Goal: Information Seeking & Learning: Learn about a topic

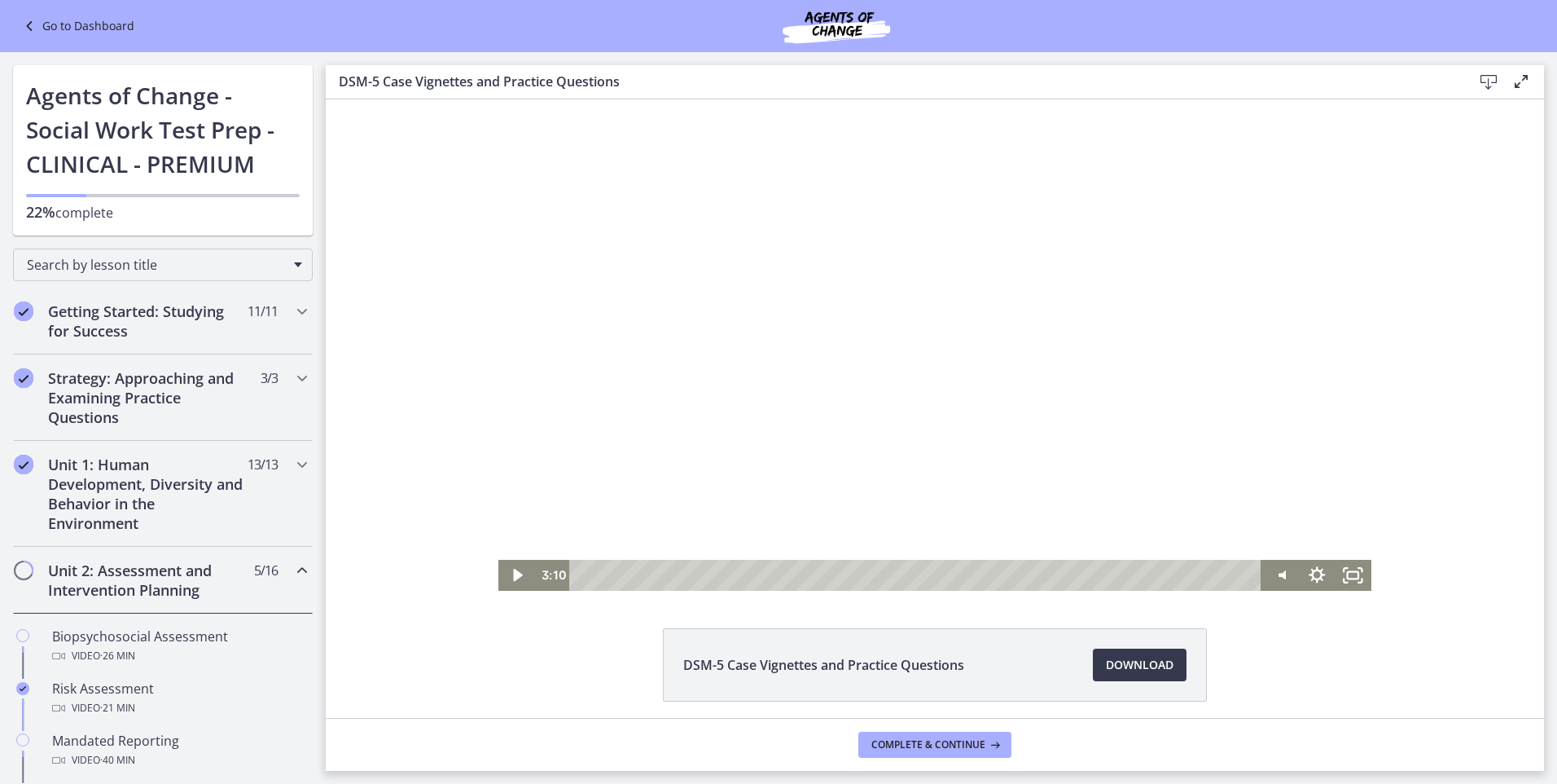
scroll to position [733, 0]
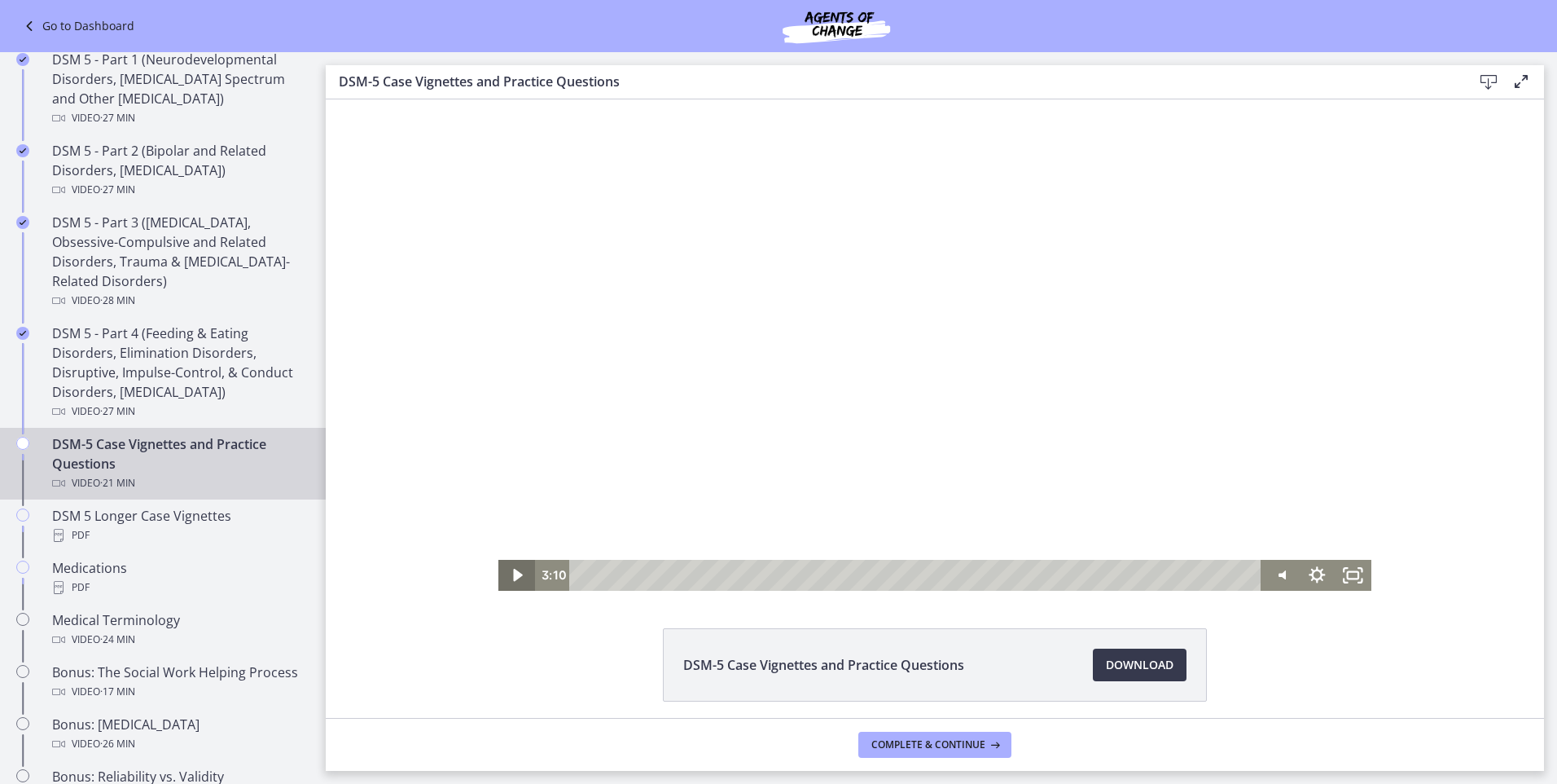
click at [518, 576] on icon "Play Video" at bounding box center [518, 575] width 36 height 31
click at [1310, 570] on icon "Show settings menu" at bounding box center [1316, 574] width 19 height 19
click at [1282, 573] on icon "Mute" at bounding box center [1282, 575] width 44 height 37
click at [1277, 575] on icon "Unmute" at bounding box center [1281, 575] width 36 height 31
drag, startPoint x: 1277, startPoint y: 570, endPoint x: 1275, endPoint y: 519, distance: 51.0
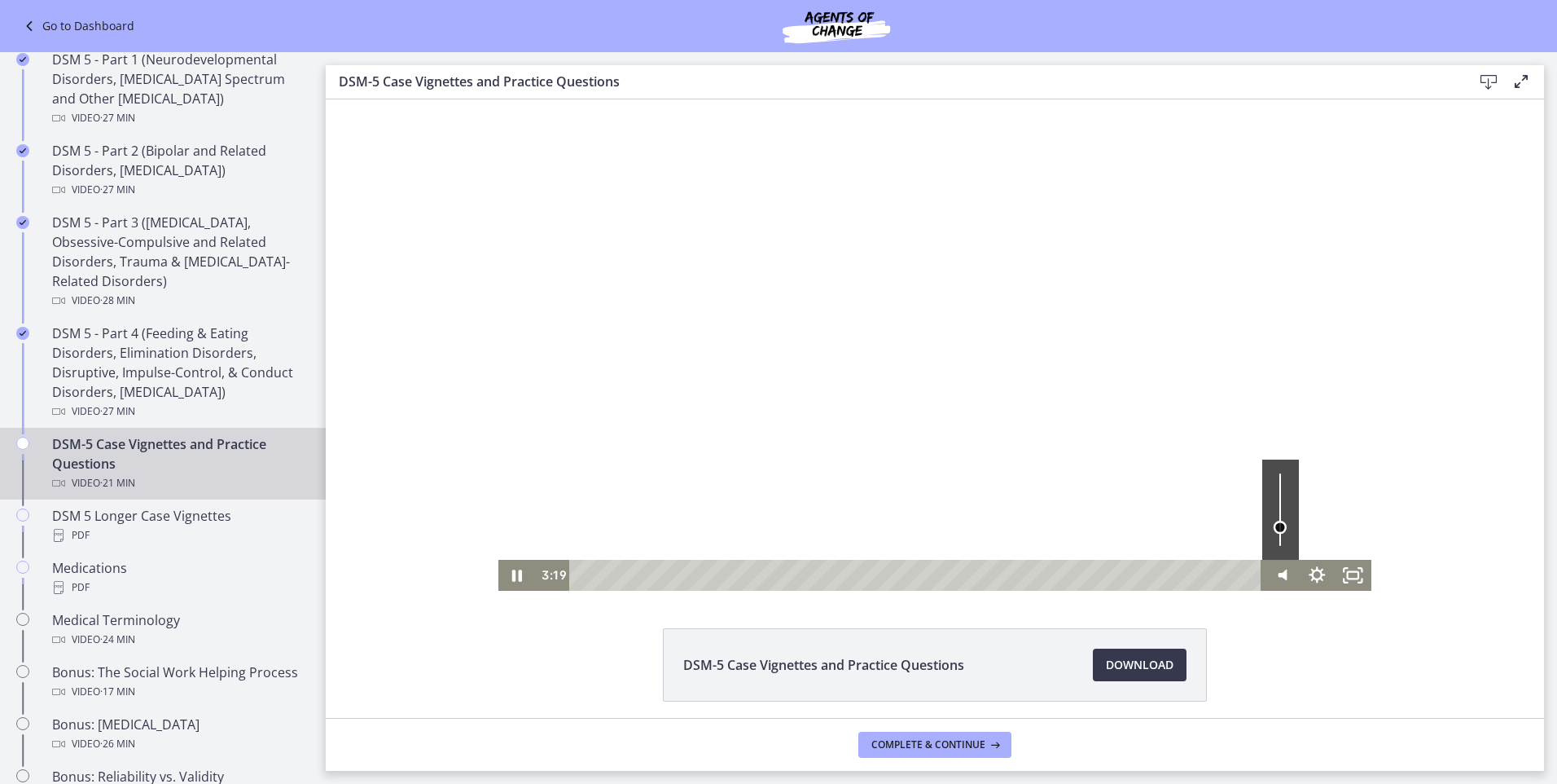
click at [1275, 559] on div "Speed 1x Speed 0.5x 0.75x 1x 1.25x 1.5x 1.75x 2x Quality 1080p Quality Auto 224…" at bounding box center [1317, 575] width 109 height 31
drag, startPoint x: 1275, startPoint y: 519, endPoint x: 1274, endPoint y: 488, distance: 31.0
click at [1274, 488] on div "Volume" at bounding box center [1280, 487] width 23 height 23
click at [909, 421] on div at bounding box center [935, 345] width 873 height 492
click at [826, 257] on div at bounding box center [935, 345] width 873 height 492
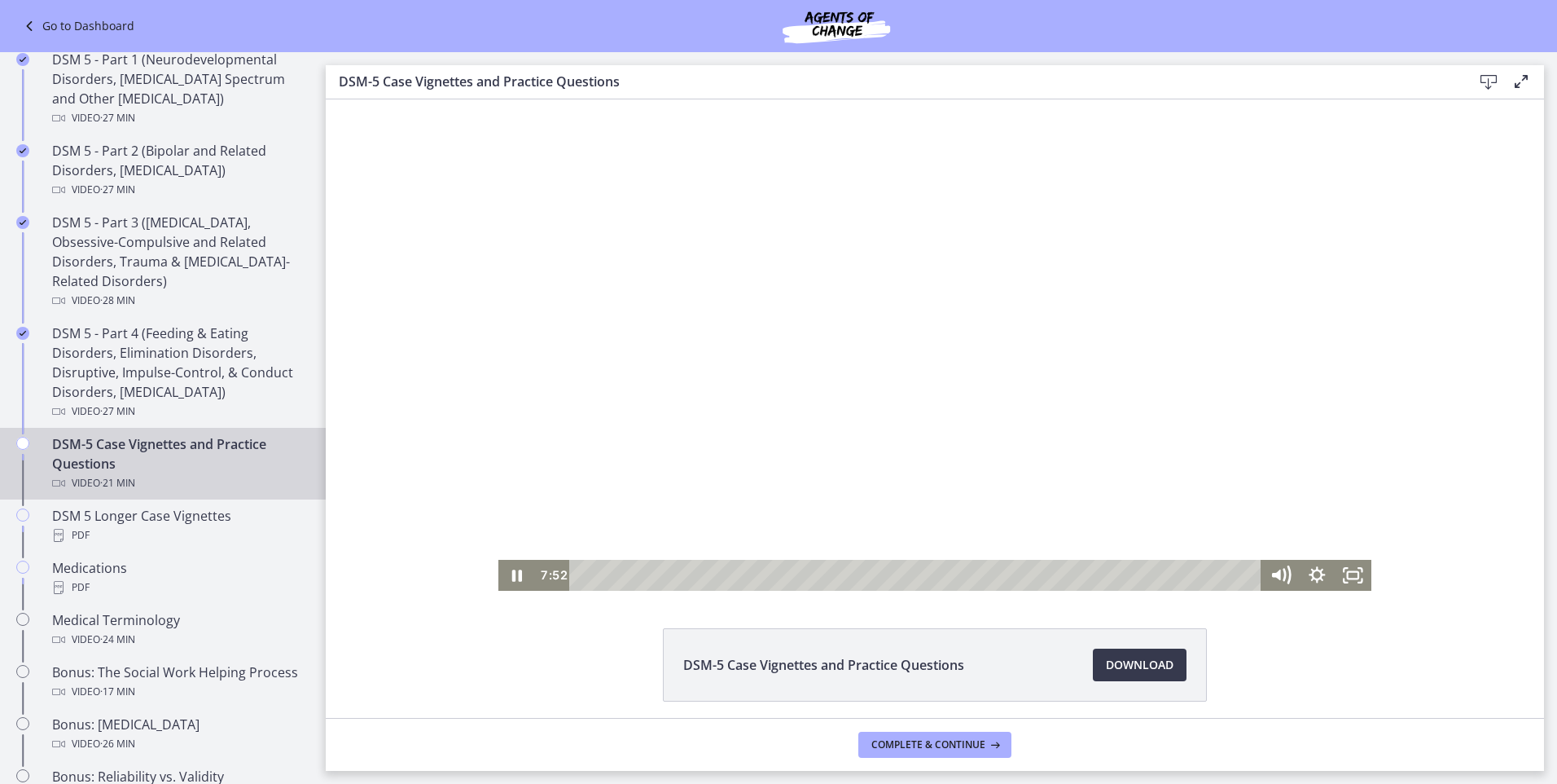
click at [1039, 372] on div at bounding box center [935, 345] width 873 height 492
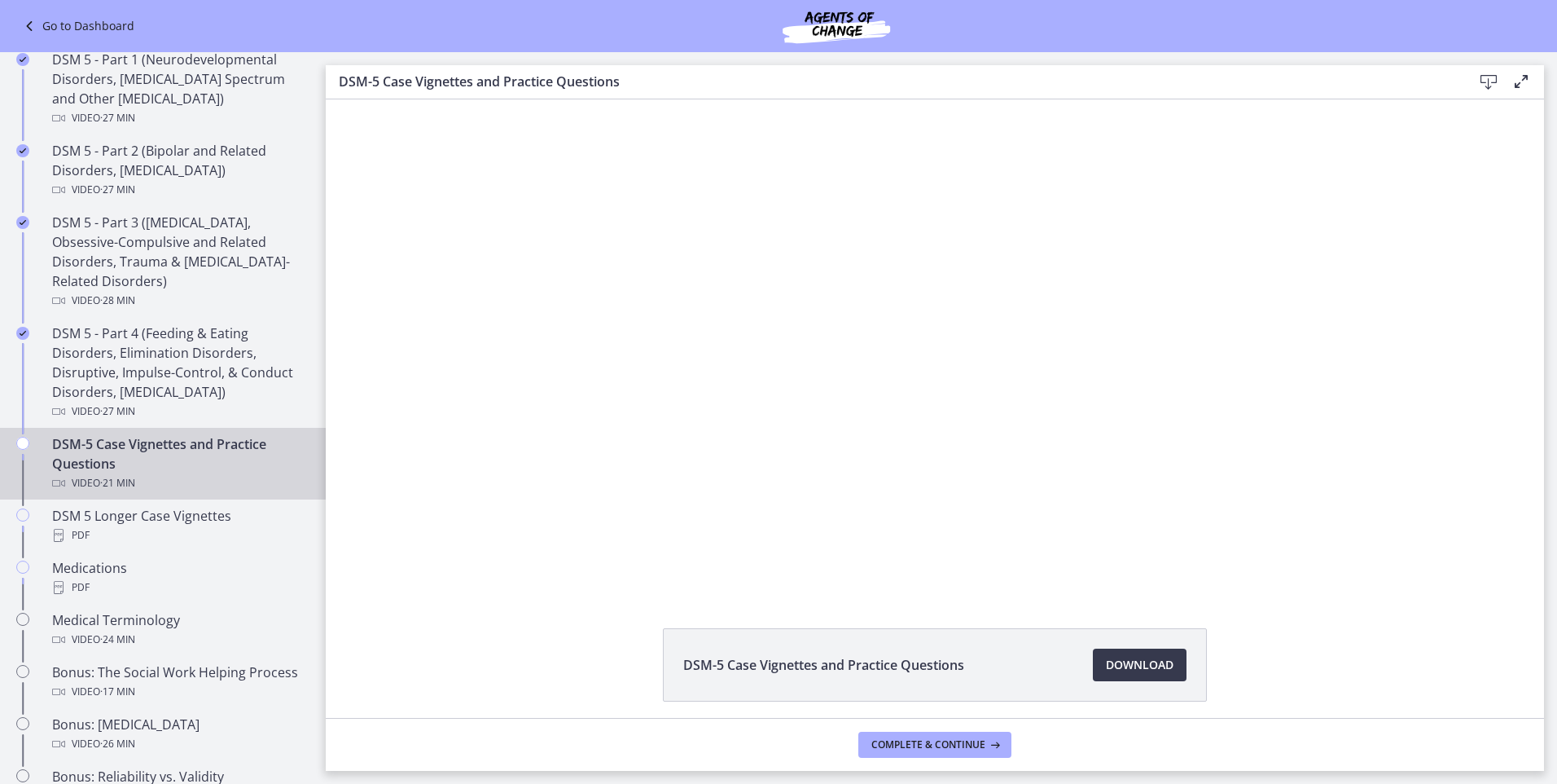
click at [978, 389] on div at bounding box center [935, 345] width 873 height 492
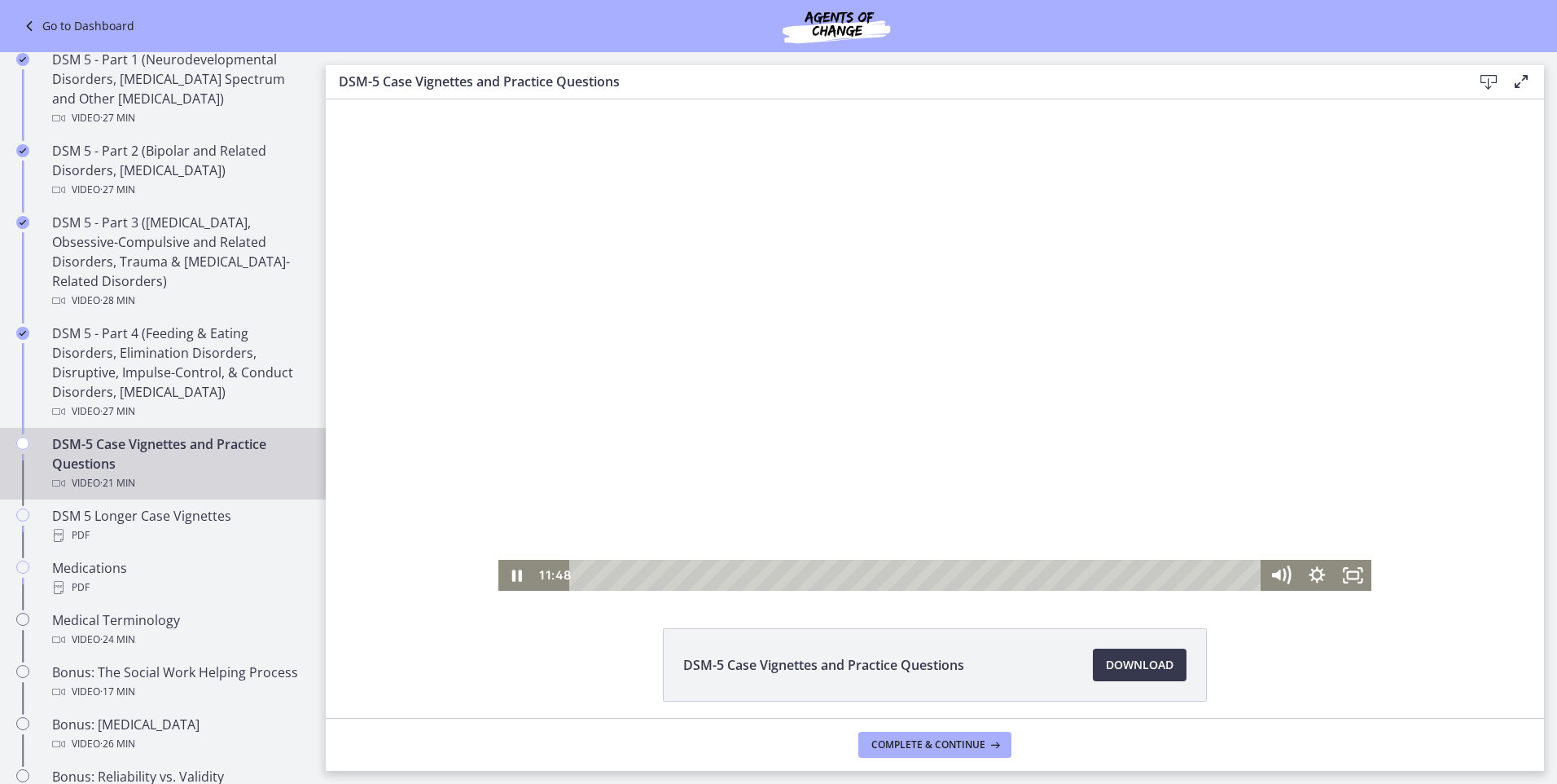
click at [1086, 416] on div at bounding box center [935, 345] width 873 height 492
click at [991, 357] on div at bounding box center [935, 345] width 873 height 492
click at [1045, 433] on div at bounding box center [935, 345] width 873 height 492
click at [660, 537] on div at bounding box center [935, 345] width 873 height 492
drag, startPoint x: 874, startPoint y: 403, endPoint x: 839, endPoint y: 386, distance: 38.9
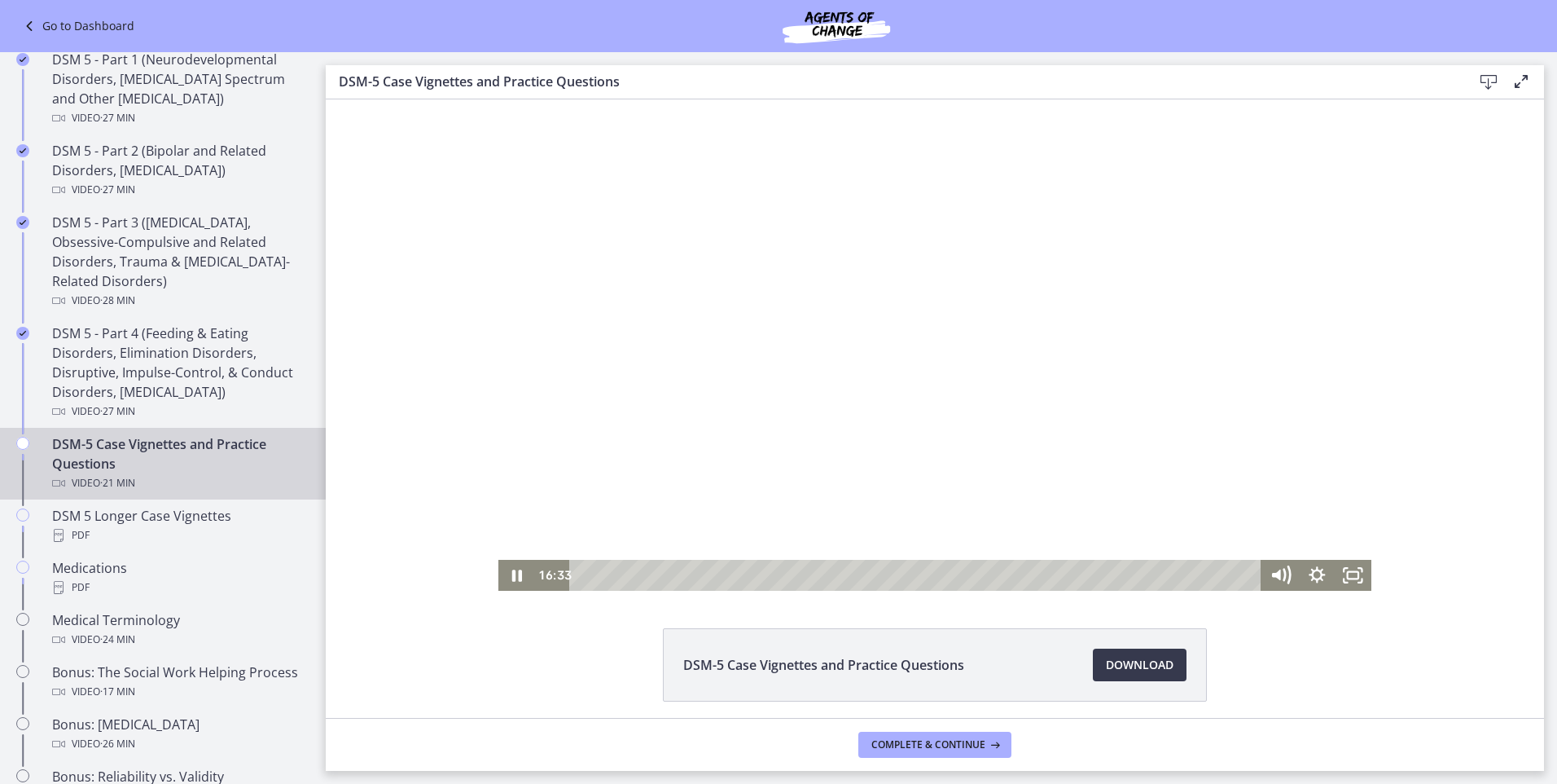
click at [874, 402] on div at bounding box center [935, 345] width 873 height 492
click at [873, 460] on div at bounding box center [935, 345] width 873 height 492
click at [716, 508] on div at bounding box center [935, 345] width 873 height 492
click at [1274, 485] on div "Volume" at bounding box center [1280, 484] width 13 height 13
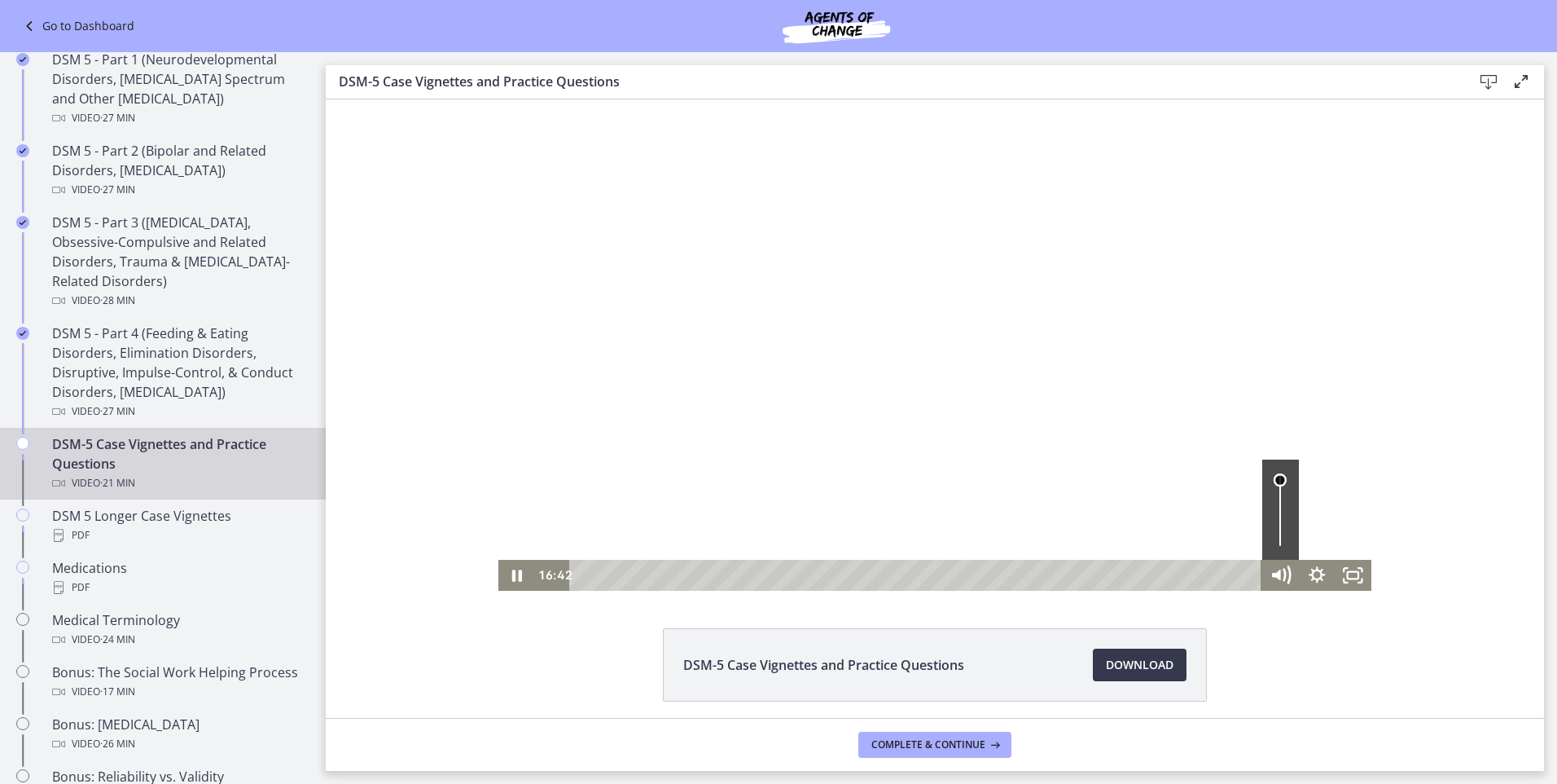
click at [1269, 480] on div "Volume" at bounding box center [1280, 480] width 23 height 23
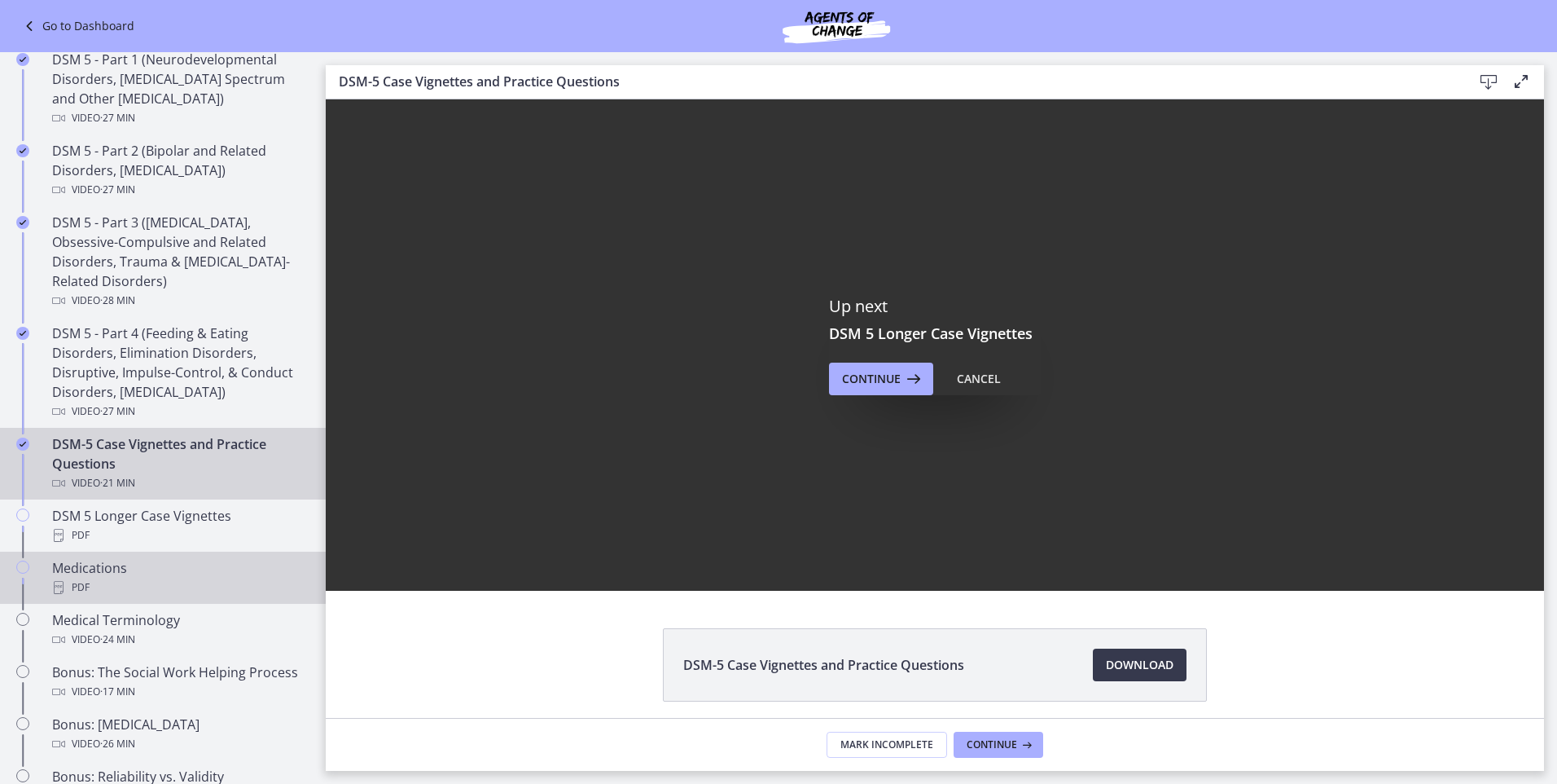
click at [92, 564] on div "Medications PDF" at bounding box center [180, 577] width 254 height 39
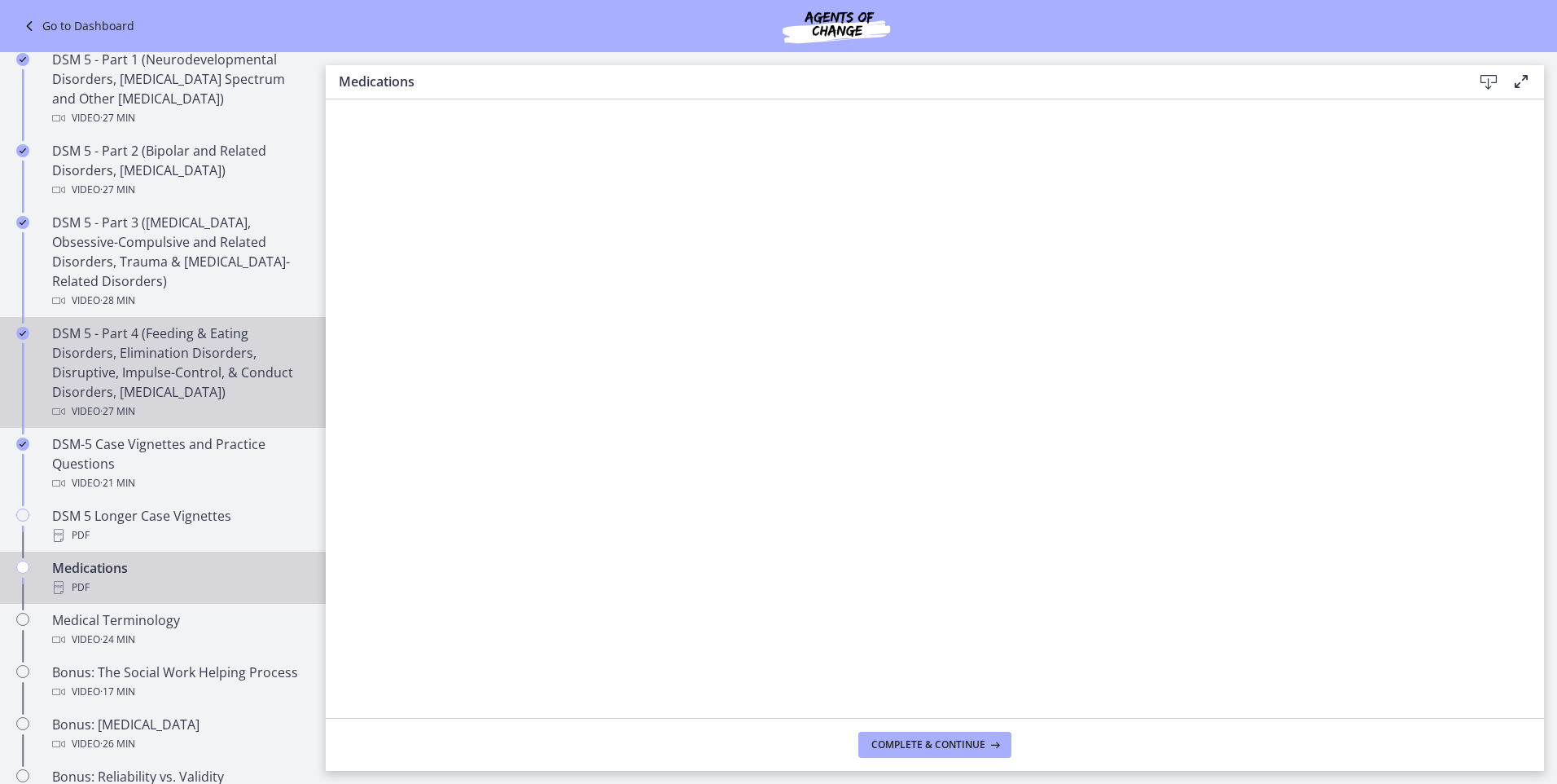
click at [176, 369] on div "DSM 5 - Part 4 (Feeding & Eating Disorders, Elimination Disorders, Disruptive, …" at bounding box center [180, 372] width 254 height 97
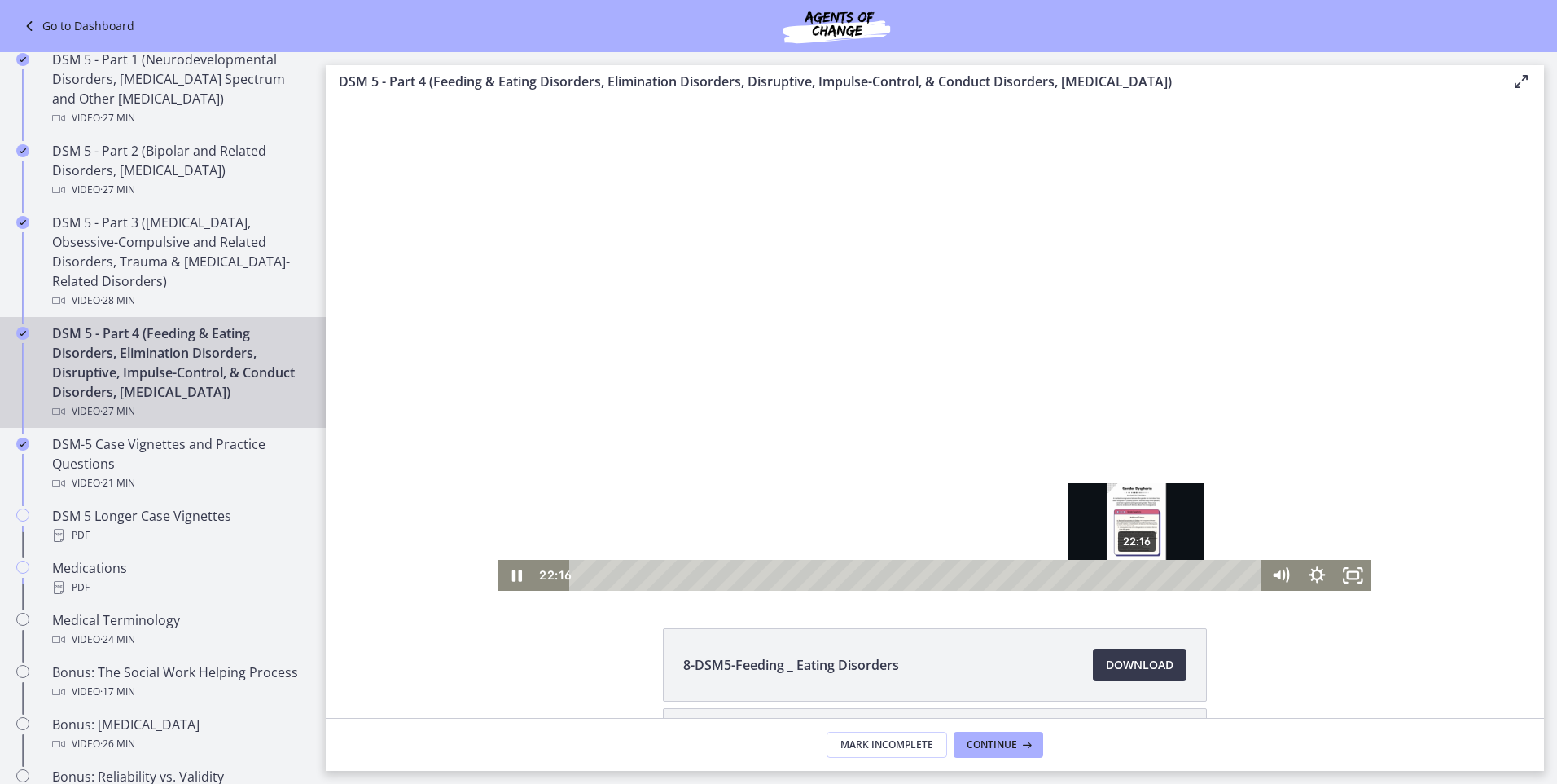
click at [1132, 579] on div "22:16" at bounding box center [918, 575] width 670 height 31
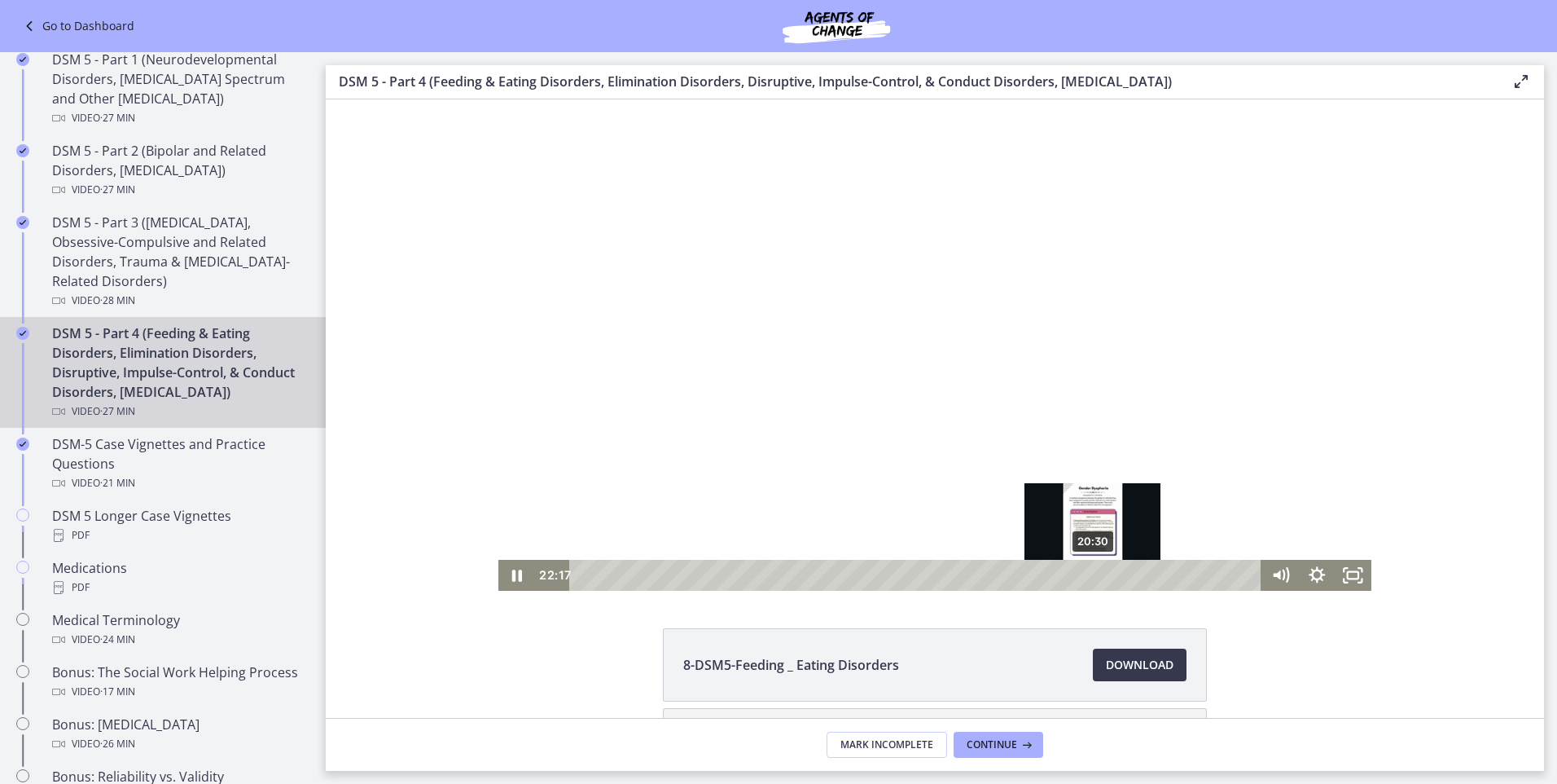
click at [1088, 574] on div "20:30" at bounding box center [918, 575] width 670 height 31
click at [1054, 574] on div "19:06" at bounding box center [918, 575] width 670 height 31
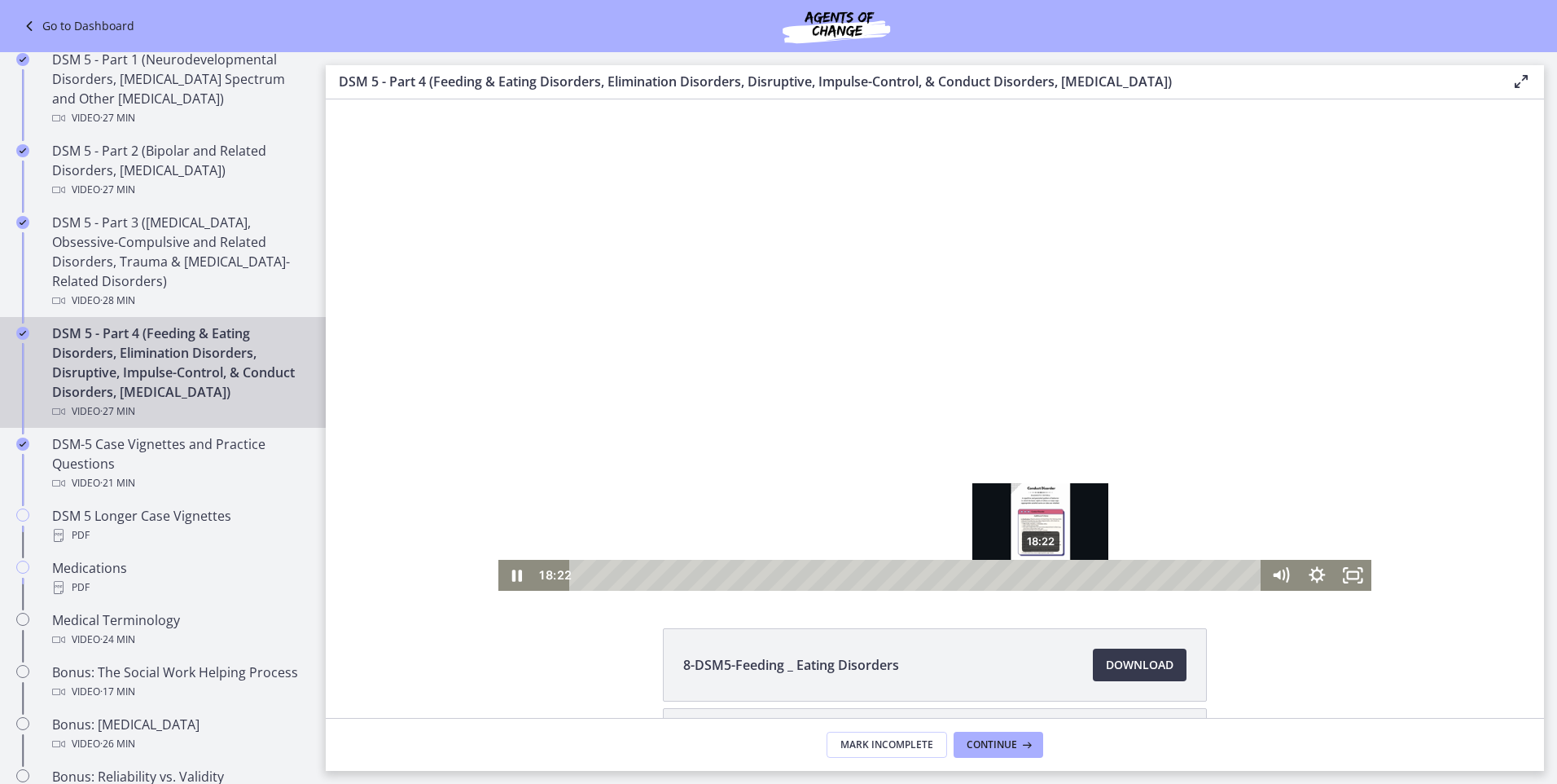
click at [1035, 572] on div "18:22" at bounding box center [918, 575] width 670 height 31
click at [1014, 575] on div "17:30" at bounding box center [918, 575] width 670 height 31
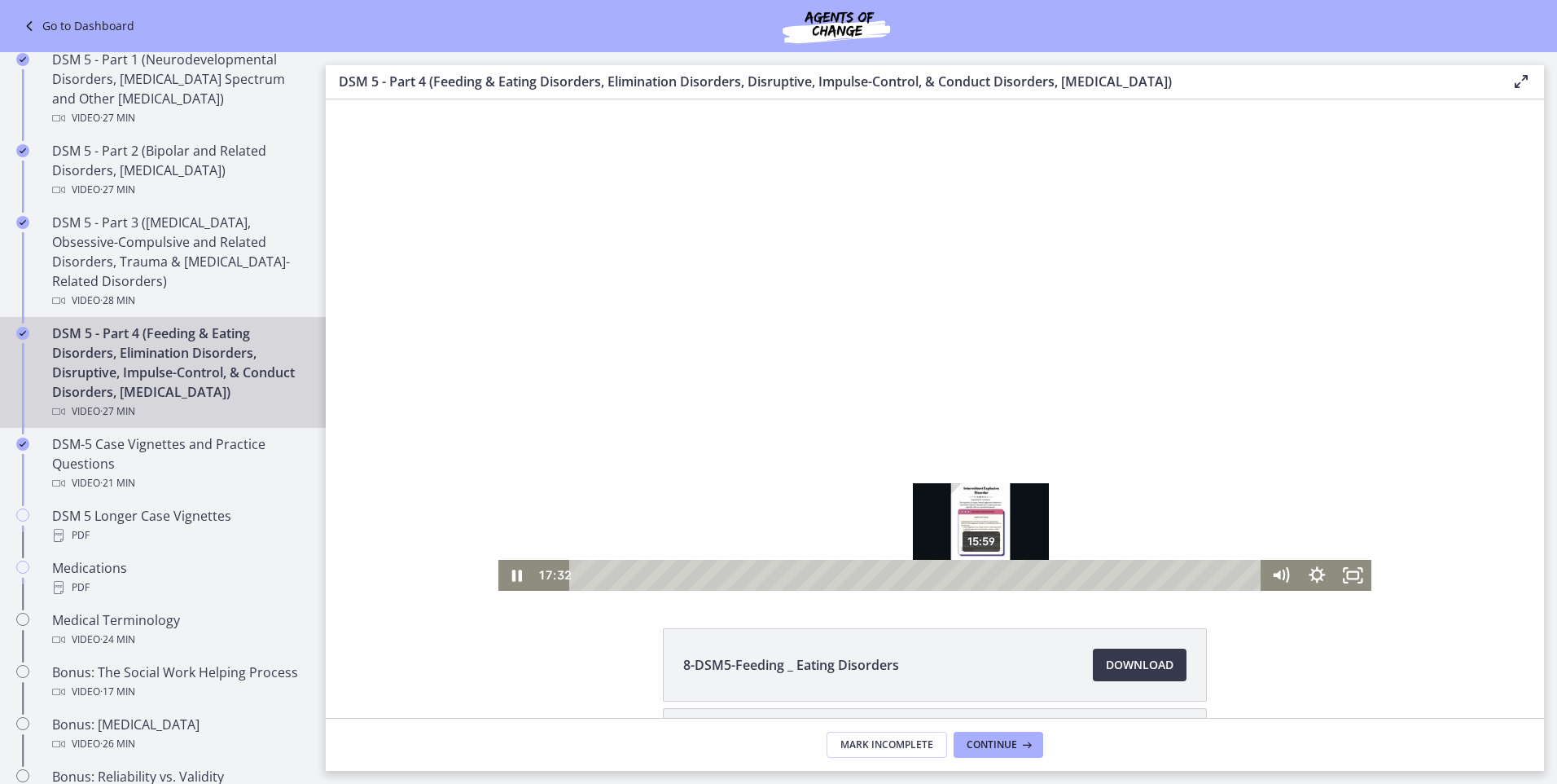
click at [980, 575] on div "15:59" at bounding box center [918, 575] width 670 height 31
click at [972, 575] on div "15:51" at bounding box center [918, 575] width 670 height 31
click at [966, 576] on div "15:36" at bounding box center [918, 575] width 670 height 31
click at [946, 576] on div "14:47" at bounding box center [918, 575] width 670 height 31
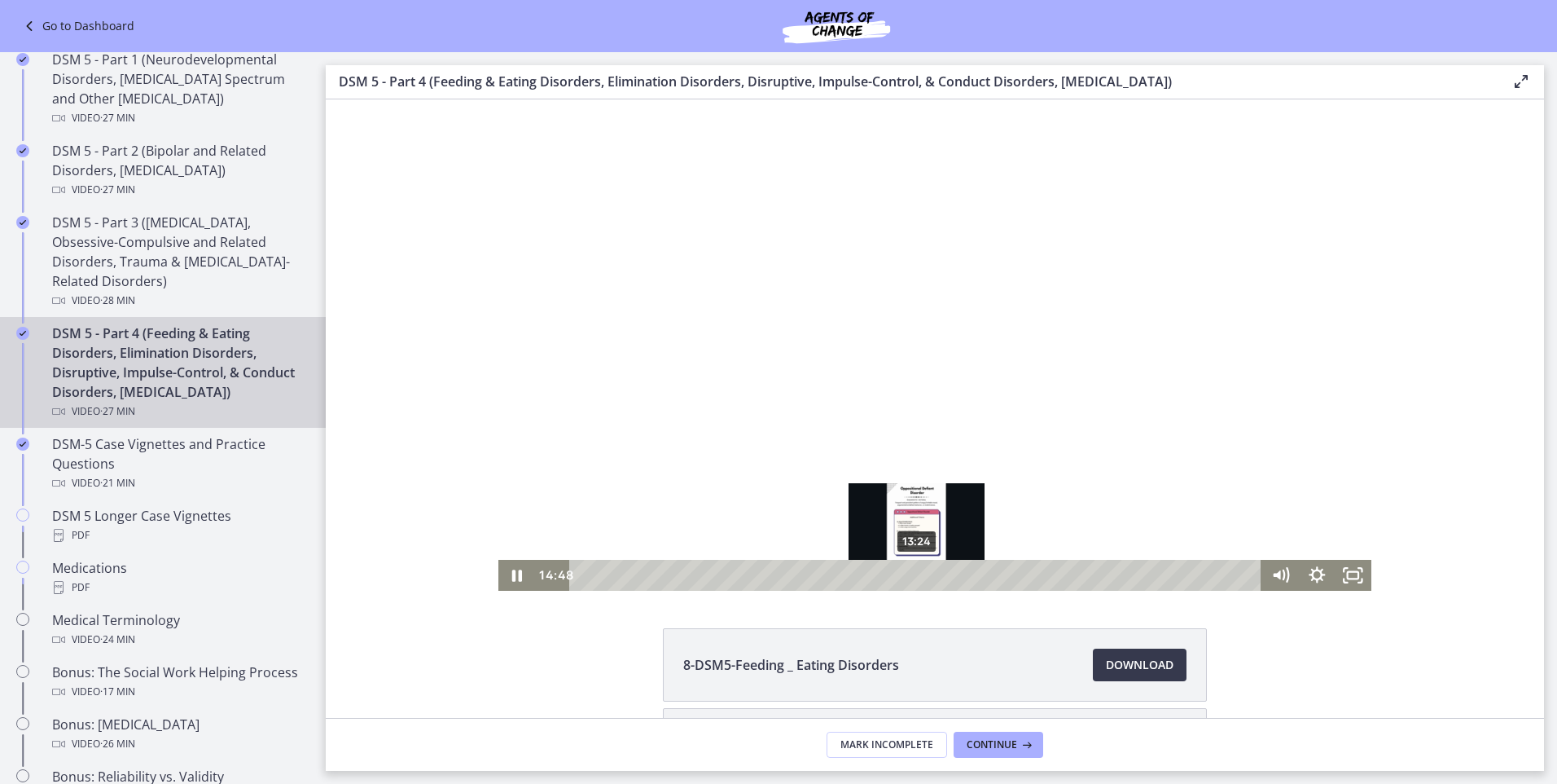
click at [911, 575] on div "13:24" at bounding box center [918, 575] width 670 height 31
click at [901, 576] on div "12:59" at bounding box center [918, 575] width 670 height 31
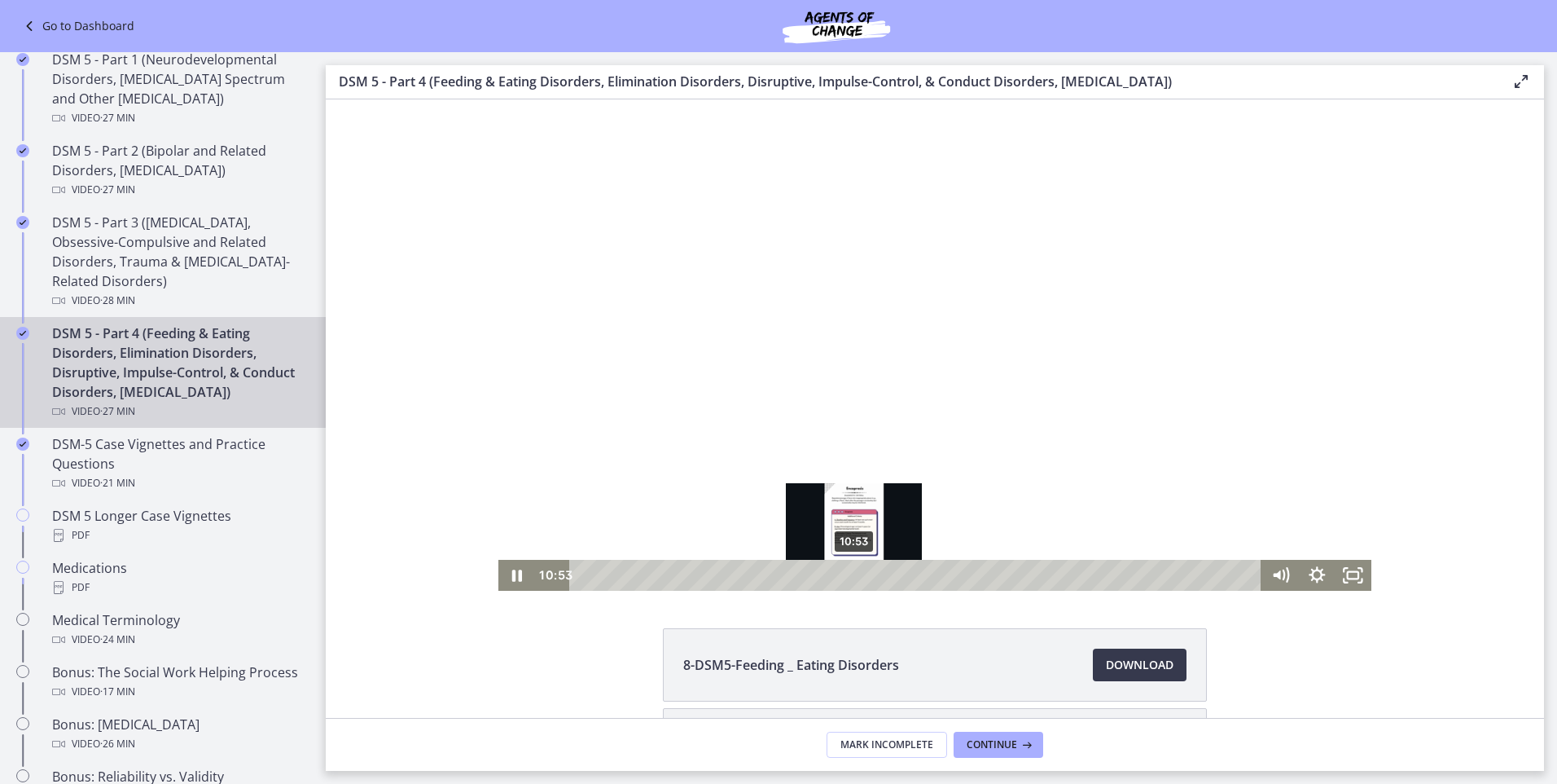
click at [848, 579] on div "10:53" at bounding box center [918, 575] width 670 height 31
click at [870, 574] on div "11:42" at bounding box center [918, 575] width 670 height 31
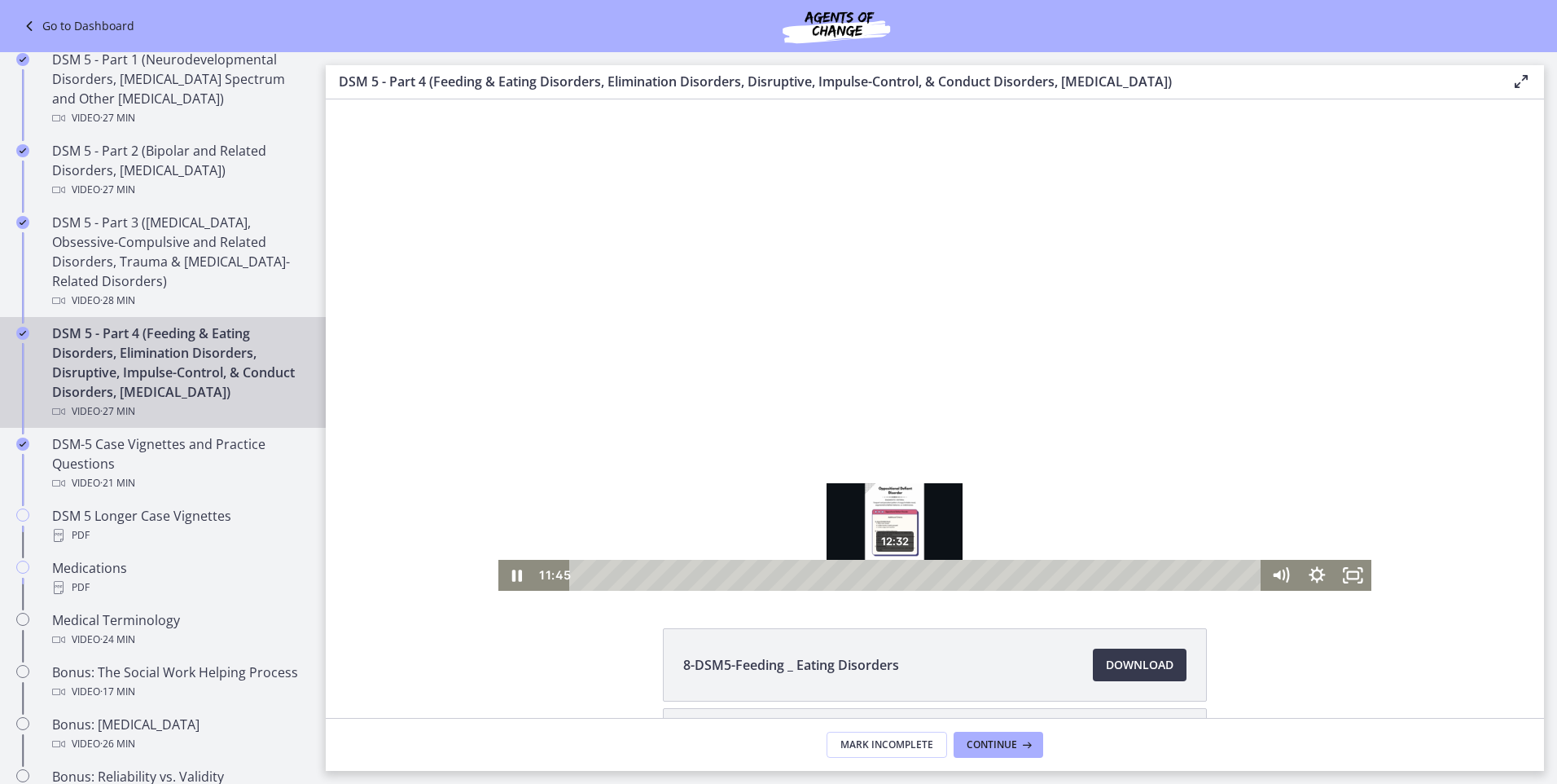
click at [889, 574] on div "12:32" at bounding box center [918, 575] width 670 height 31
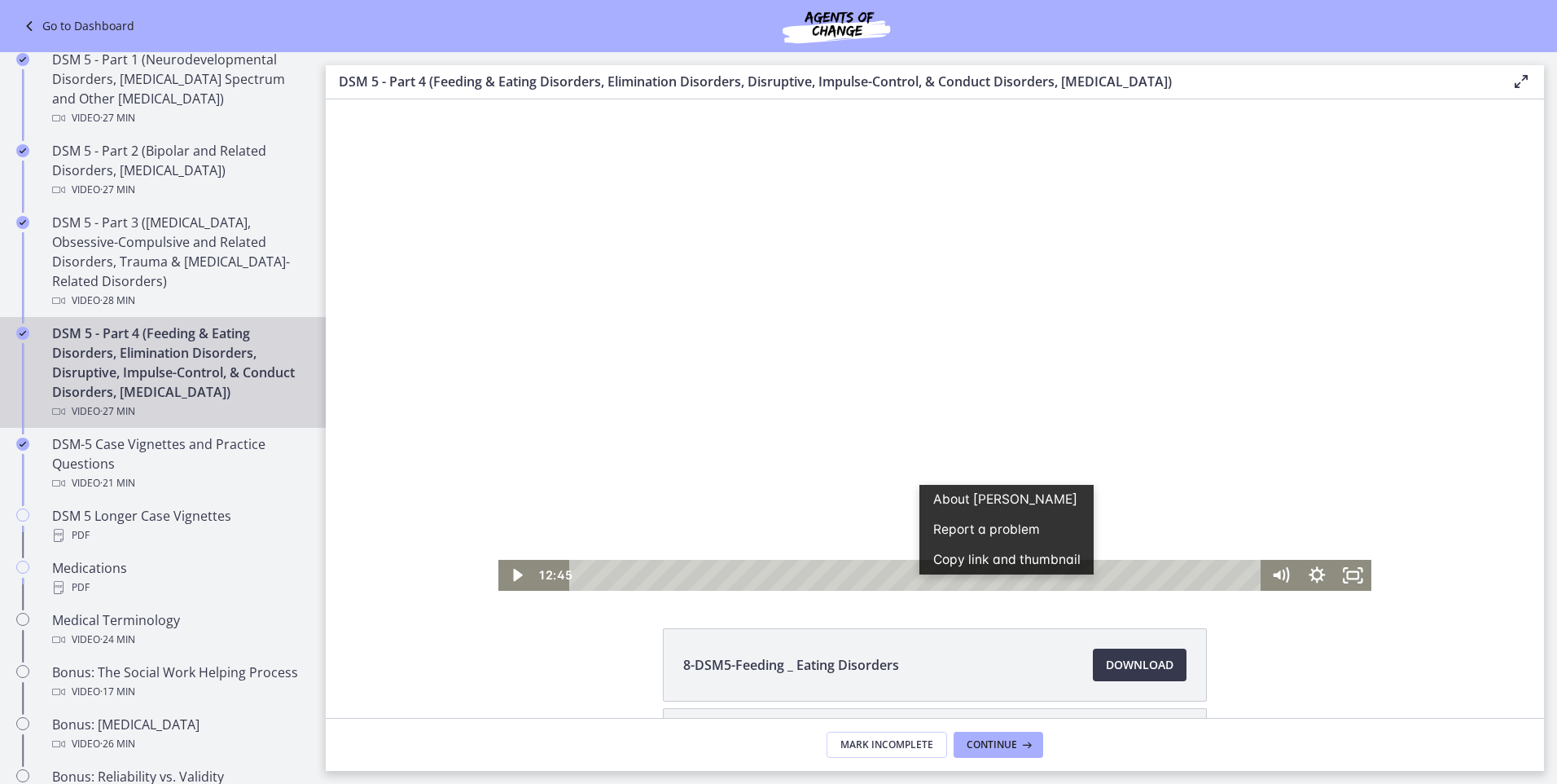
drag, startPoint x: 1275, startPoint y: 305, endPoint x: 1281, endPoint y: 317, distance: 13.4
click at [1280, 317] on div at bounding box center [935, 345] width 873 height 492
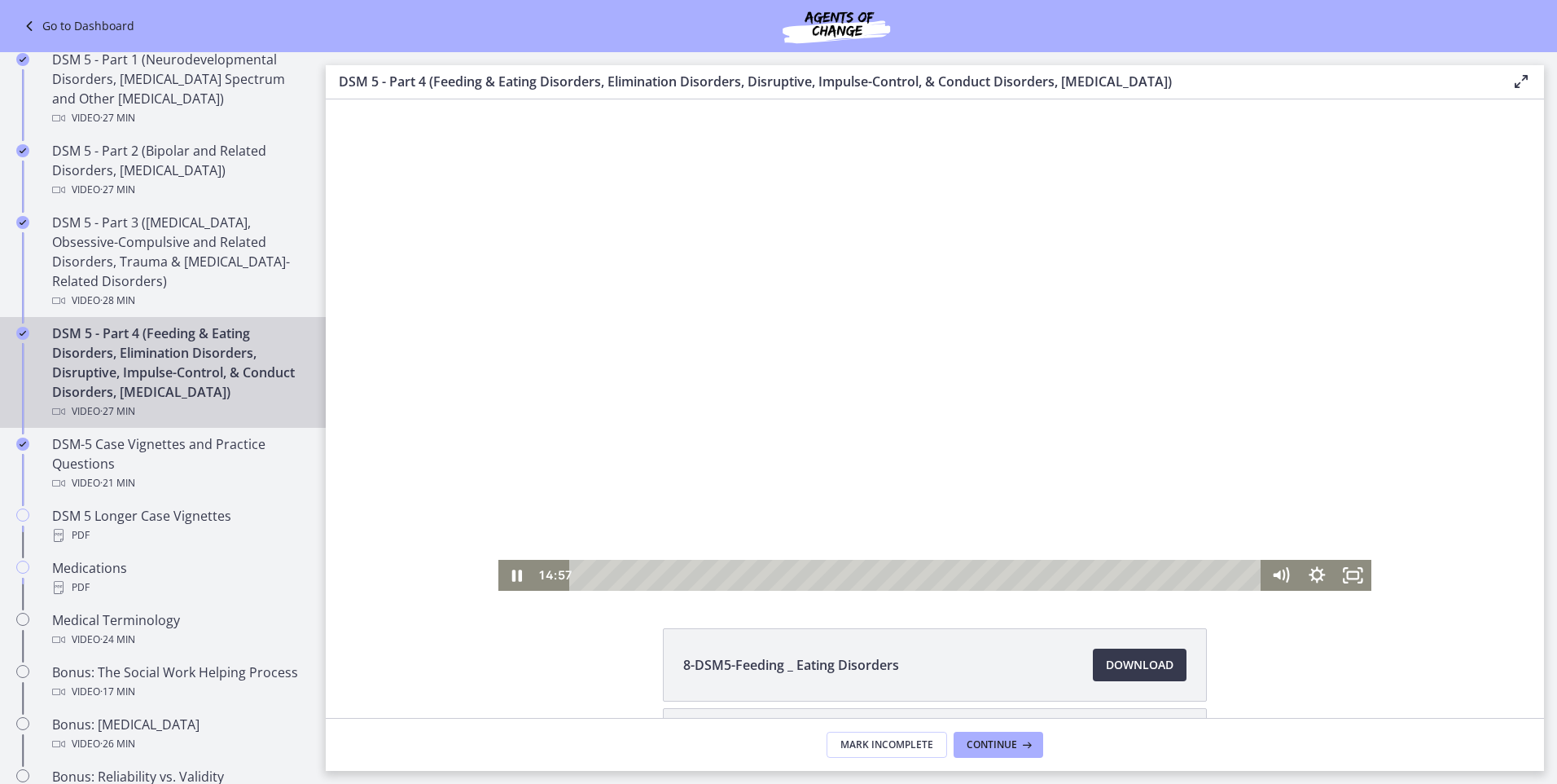
click at [1281, 317] on div at bounding box center [935, 345] width 873 height 492
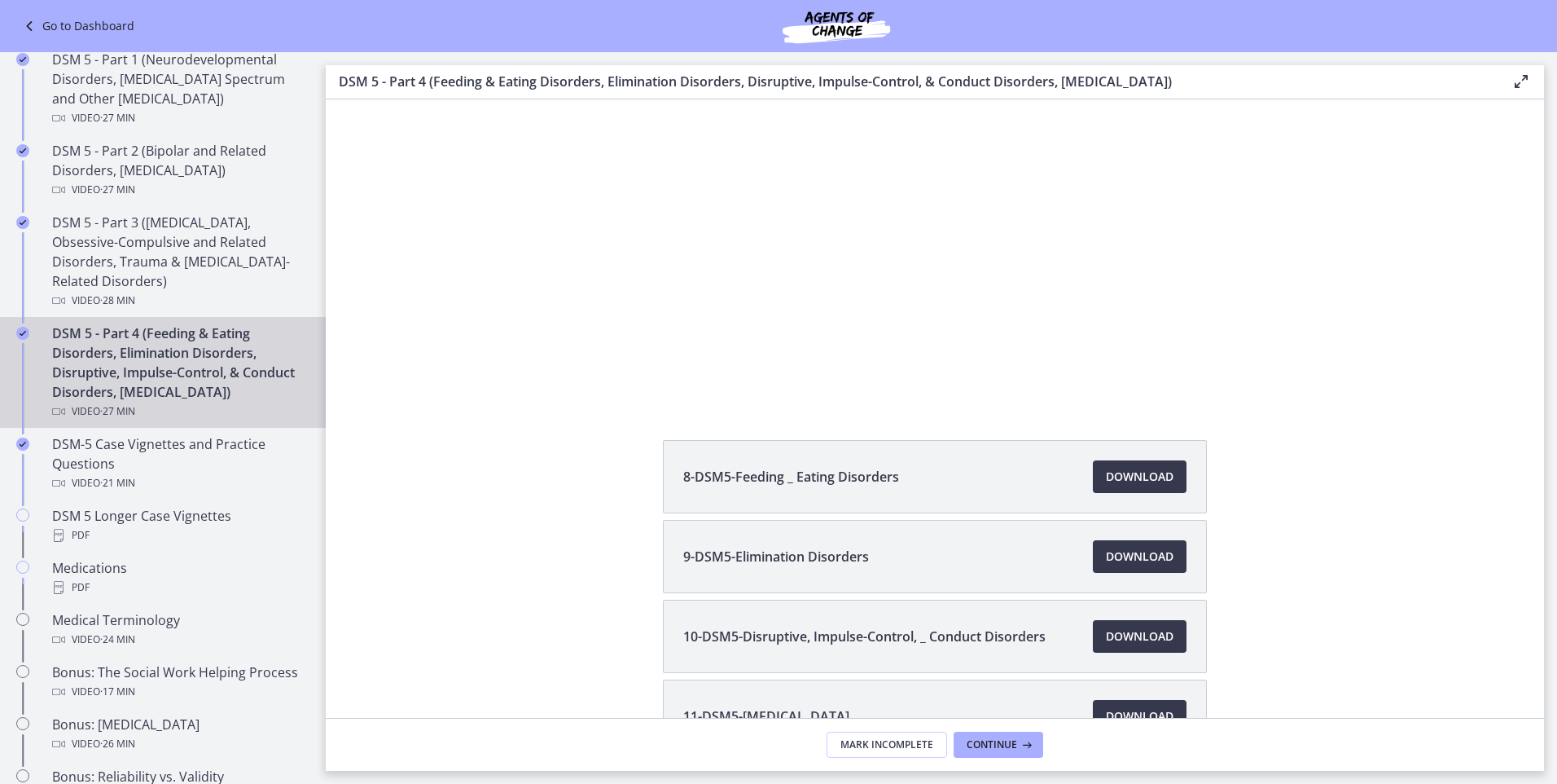
scroll to position [244, 0]
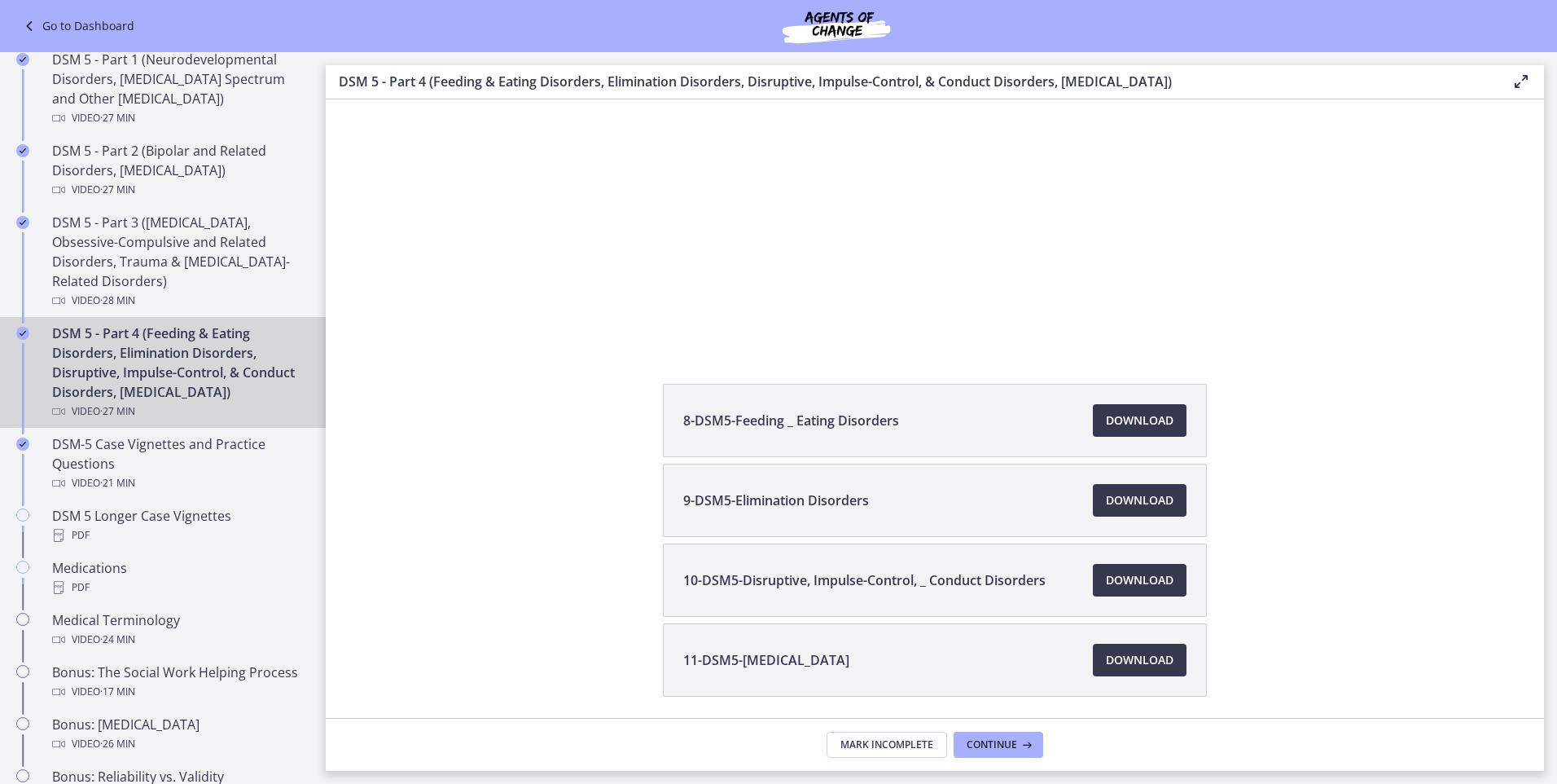
click at [1029, 420] on li "8-DSM5-Feeding _ Eating Disorders Download Opens in a new window" at bounding box center [935, 420] width 544 height 73
click at [1135, 420] on span "Download Opens in a new window" at bounding box center [1140, 420] width 68 height 19
